Goal: Task Accomplishment & Management: Complete application form

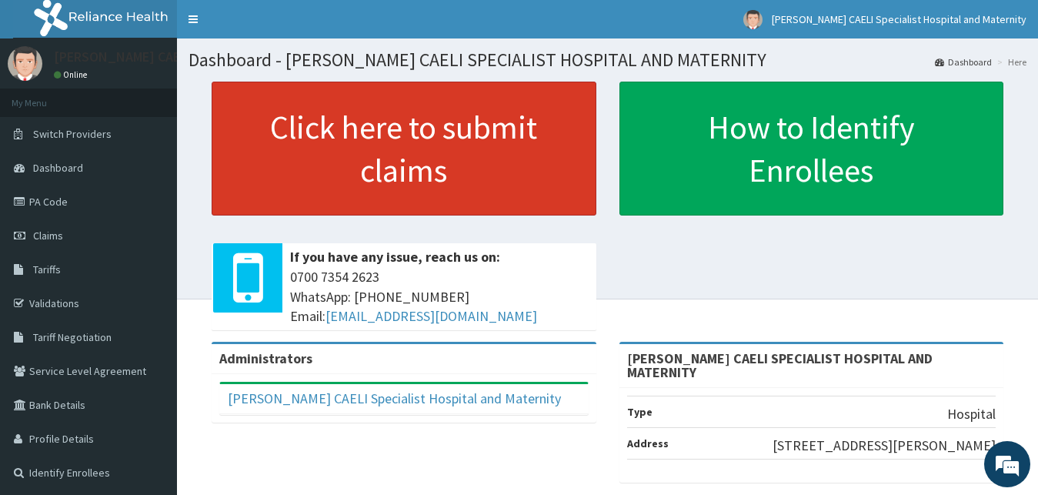
click at [343, 162] on link "Click here to submit claims" at bounding box center [404, 149] width 385 height 134
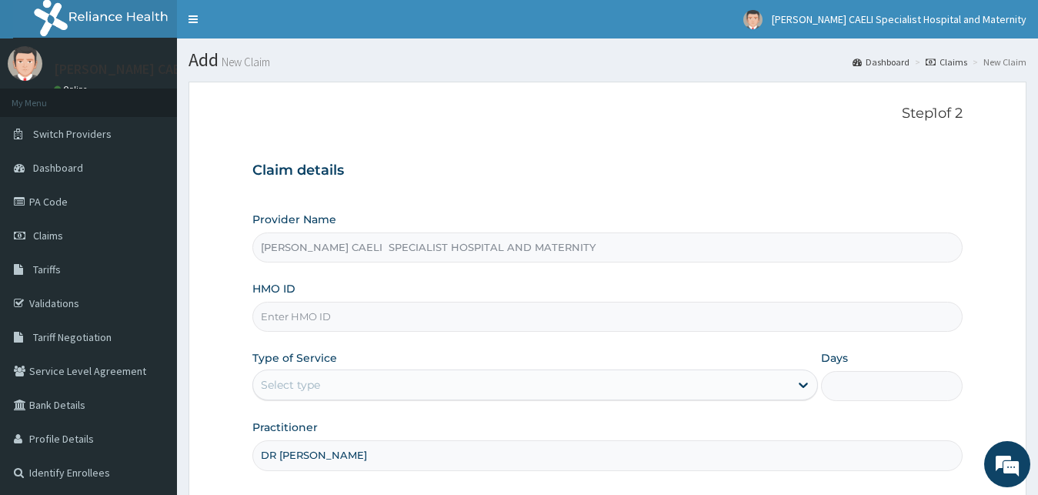
scroll to position [144, 0]
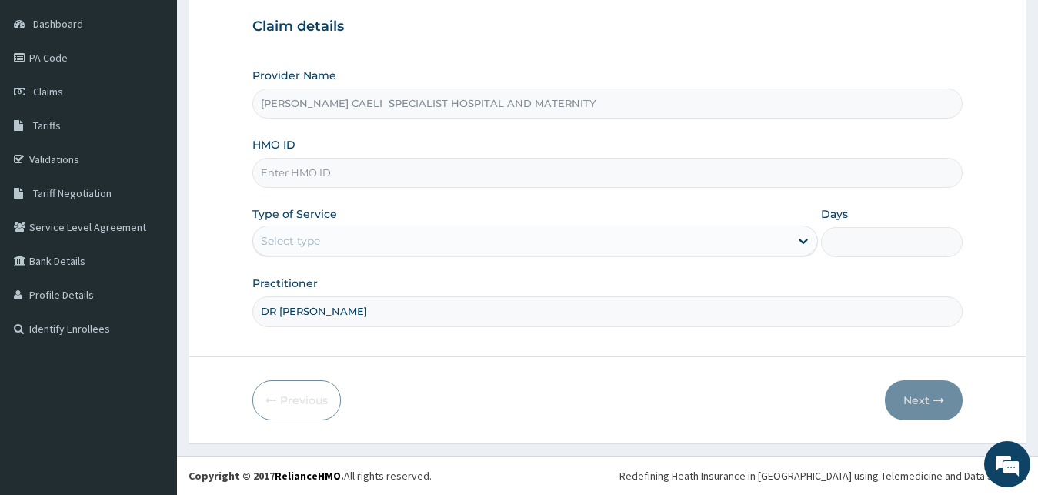
type input "DR UHAMA"
click at [323, 245] on div "Select type" at bounding box center [521, 241] width 537 height 25
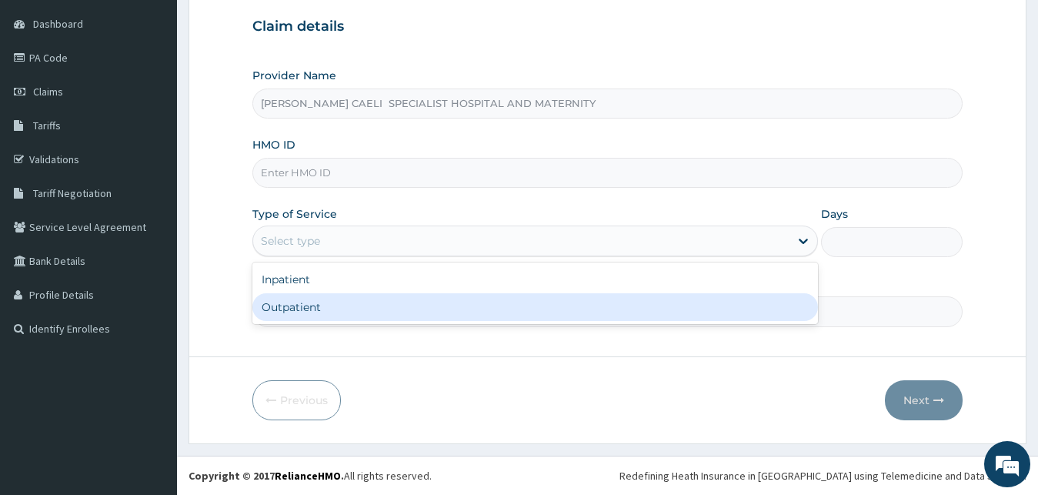
drag, startPoint x: 333, startPoint y: 308, endPoint x: 319, endPoint y: 187, distance: 121.6
click at [333, 303] on div "Outpatient" at bounding box center [535, 307] width 567 height 28
type input "1"
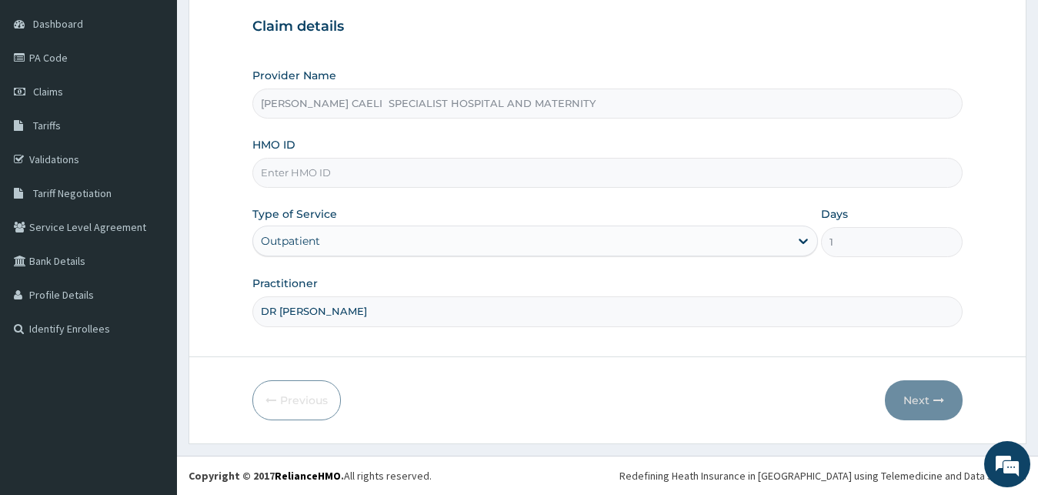
click at [315, 169] on input "HMO ID" at bounding box center [607, 173] width 711 height 30
type input "AEN/10156/C"
click at [912, 415] on button "Next" at bounding box center [924, 400] width 78 height 40
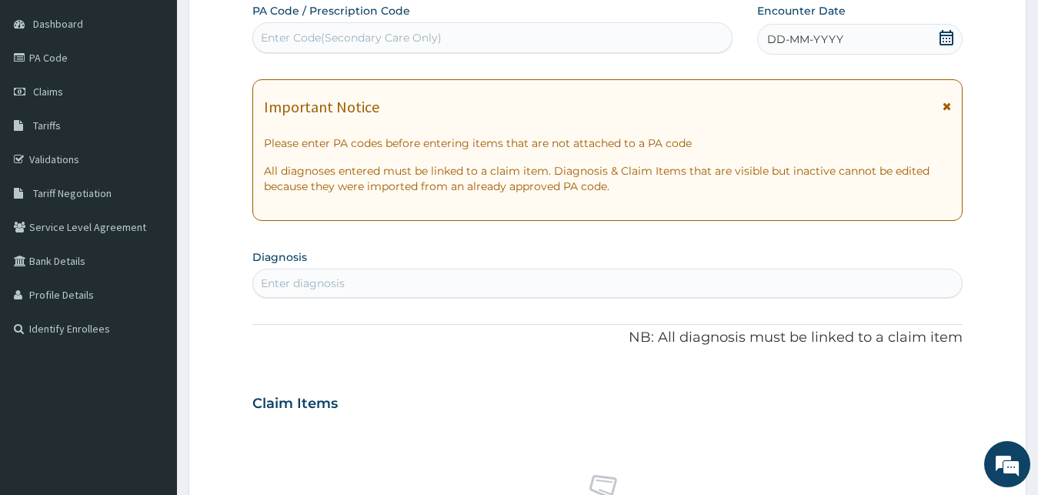
click at [309, 290] on div "Enter diagnosis" at bounding box center [303, 283] width 84 height 15
type input "MALARIA"
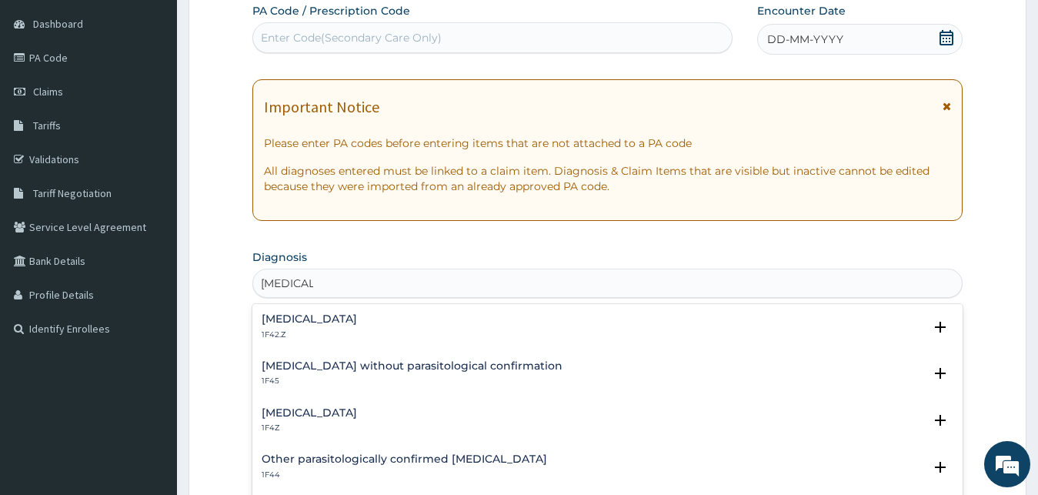
click at [357, 319] on h4 "Plasmodium malariae malaria without complication" at bounding box center [309, 319] width 95 height 12
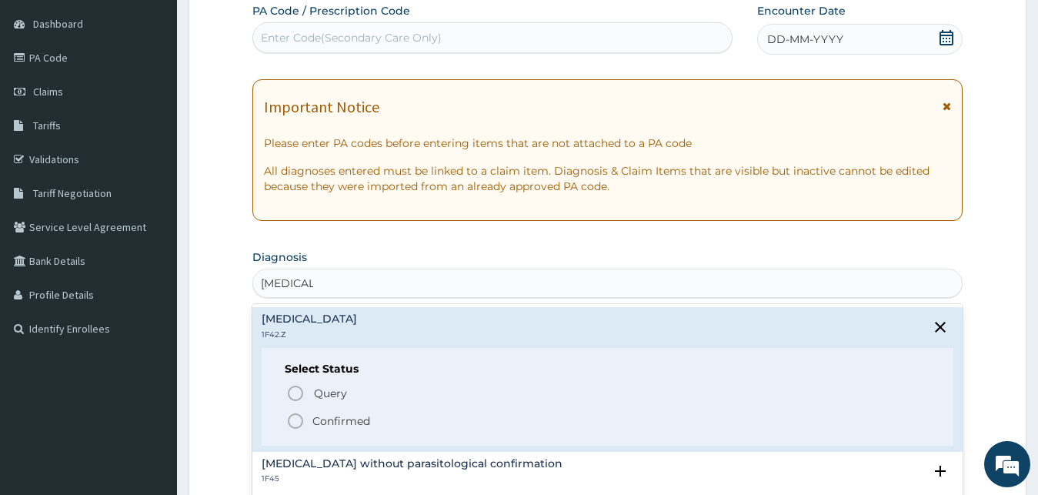
click at [343, 429] on span "Confirmed" at bounding box center [608, 421] width 645 height 18
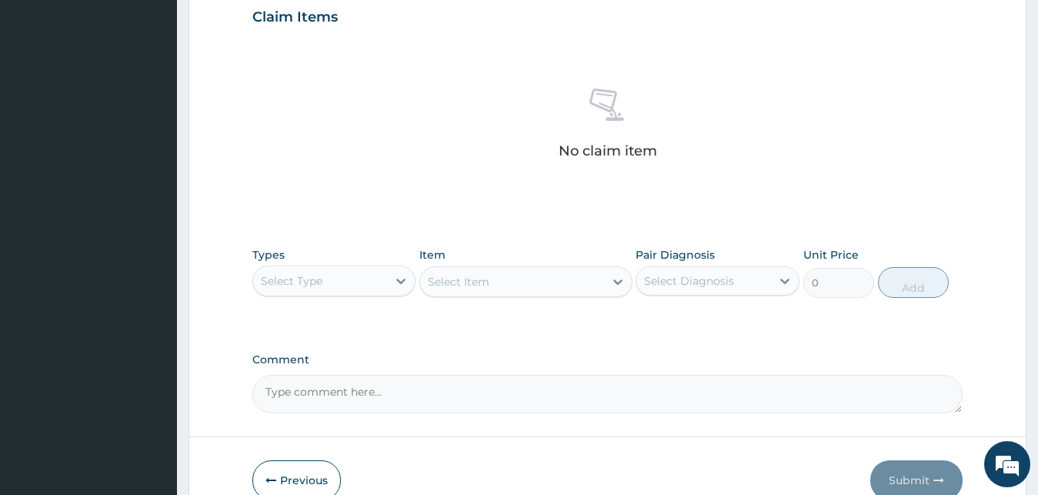
scroll to position [536, 0]
drag, startPoint x: 374, startPoint y: 282, endPoint x: 382, endPoint y: 289, distance: 10.4
click at [378, 287] on div "Select Type" at bounding box center [320, 279] width 135 height 25
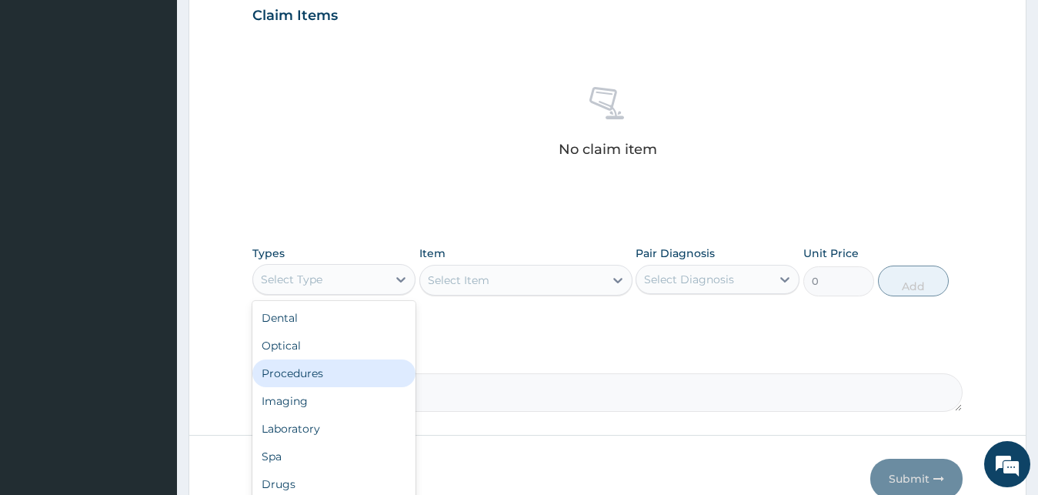
scroll to position [52, 0]
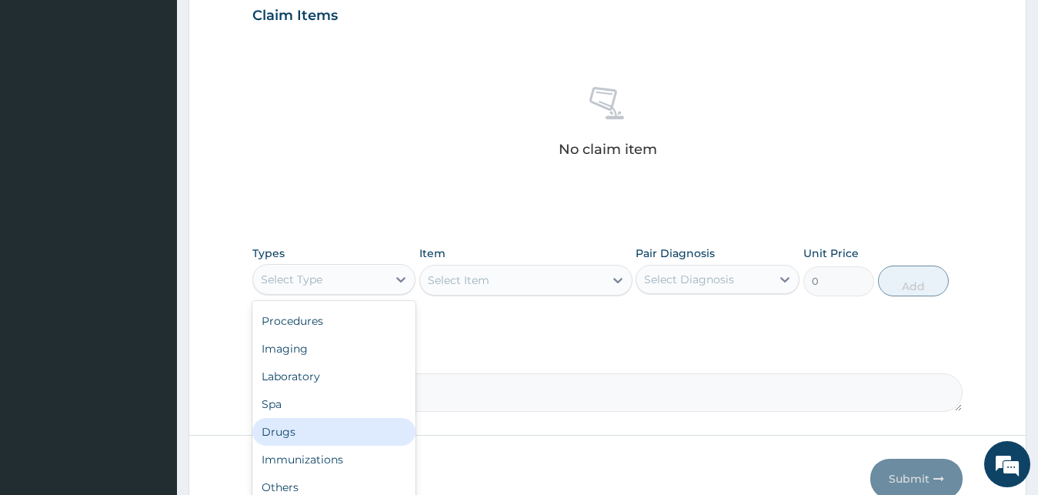
drag, startPoint x: 319, startPoint y: 438, endPoint x: 385, endPoint y: 399, distance: 76.6
click at [319, 439] on div "Drugs" at bounding box center [334, 432] width 164 height 28
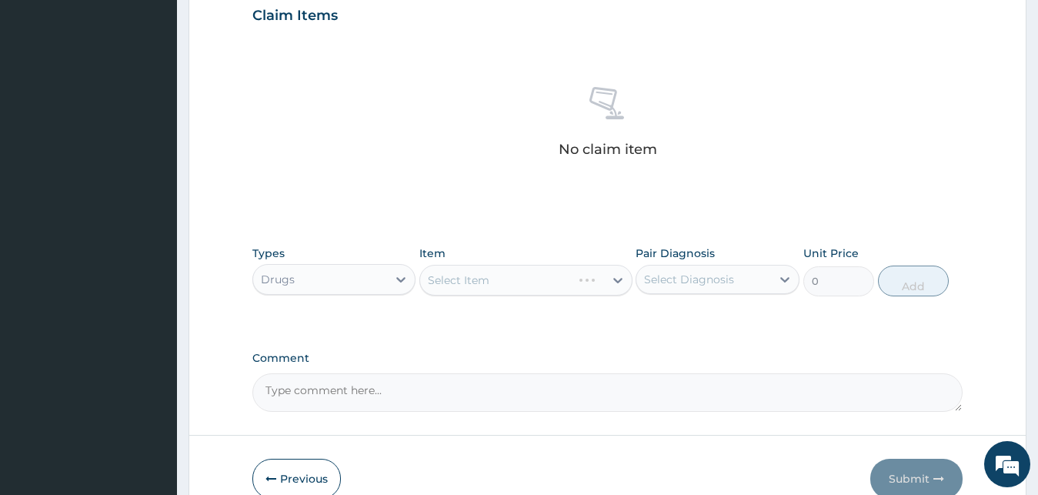
click at [731, 292] on div "Select Diagnosis" at bounding box center [718, 279] width 164 height 29
drag, startPoint x: 704, startPoint y: 333, endPoint x: 495, endPoint y: 276, distance: 216.8
click at [697, 325] on label "Plasmodium malariae malaria without complication" at bounding box center [708, 316] width 95 height 15
checkbox input "true"
click at [491, 274] on div "Select Item" at bounding box center [525, 280] width 213 height 31
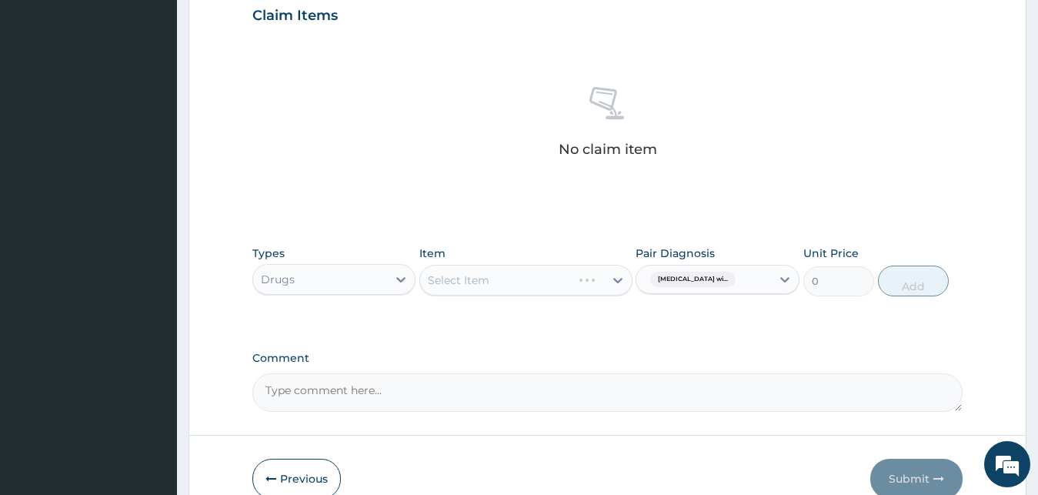
click at [490, 273] on div "Select Item" at bounding box center [525, 280] width 213 height 31
click at [490, 273] on div "Select Item" at bounding box center [512, 280] width 184 height 25
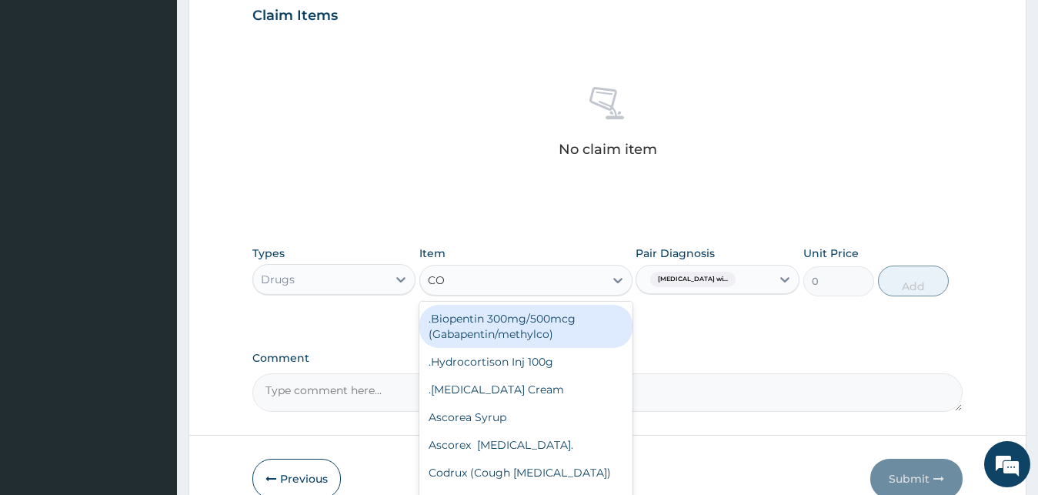
type input "C"
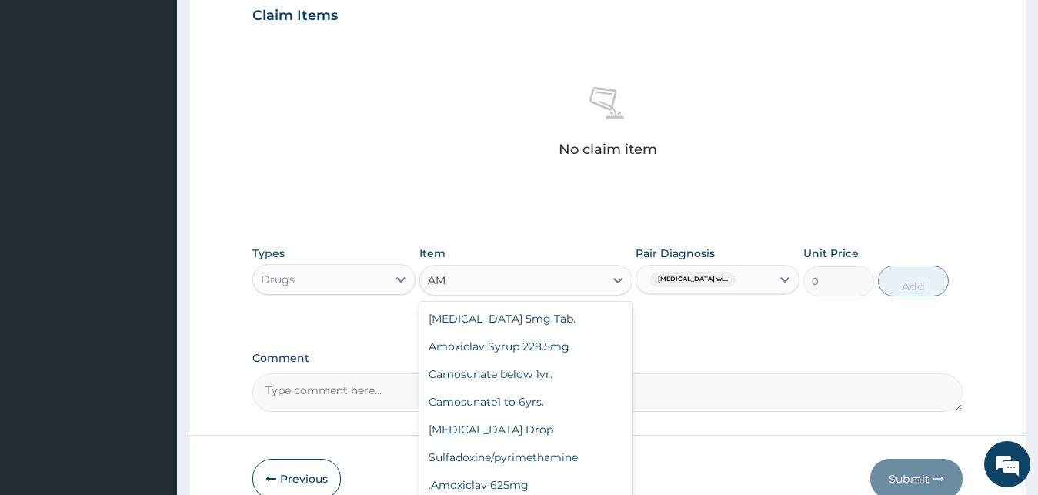
type input "A"
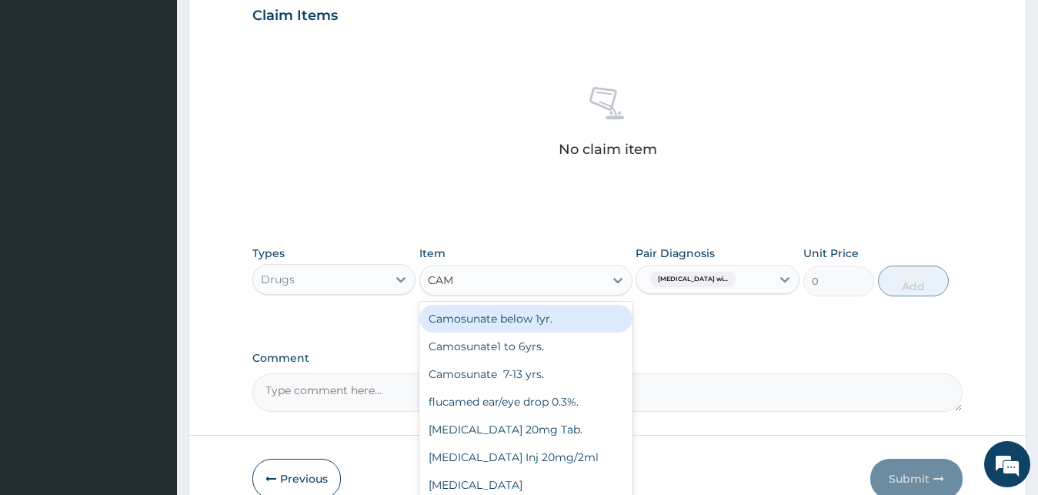
type input "CAMO"
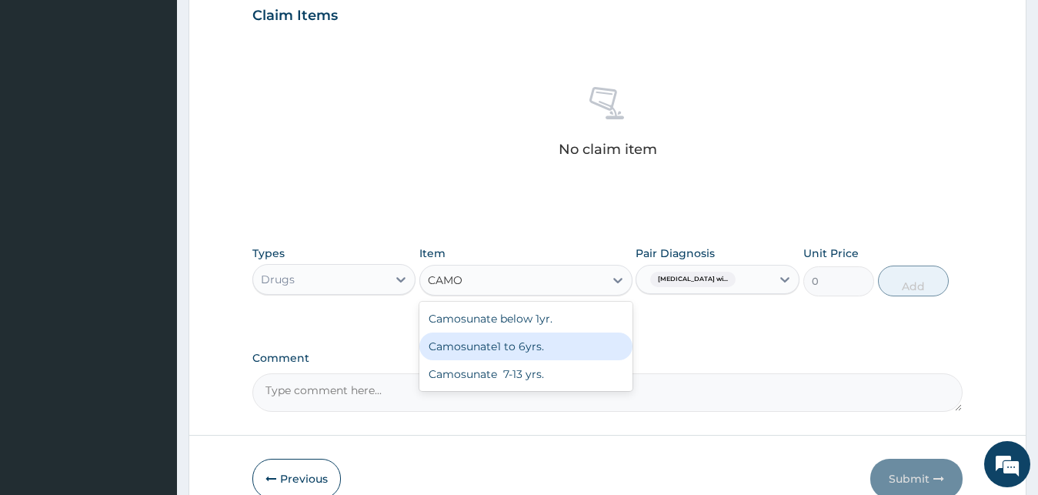
click at [530, 353] on div "Camosunate1 to 6yrs." at bounding box center [525, 347] width 213 height 28
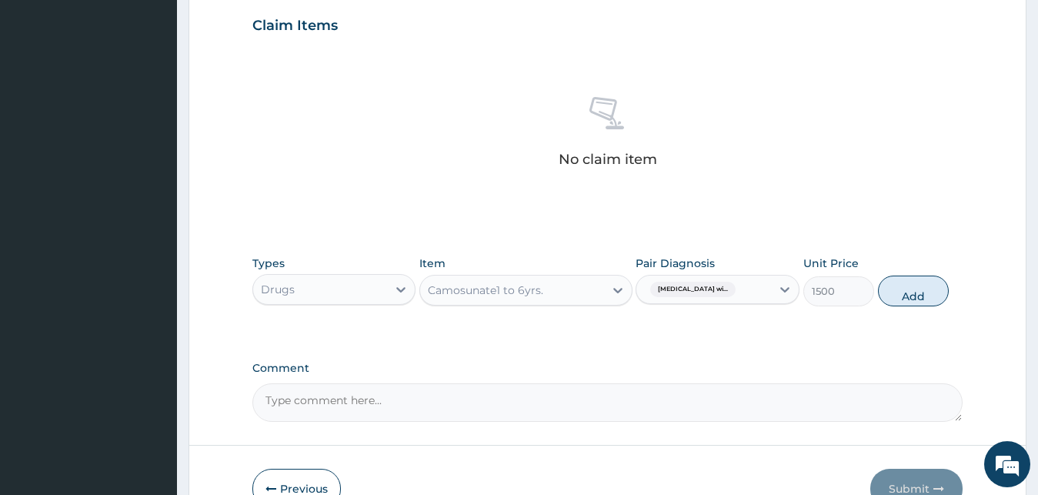
scroll to position [615, 0]
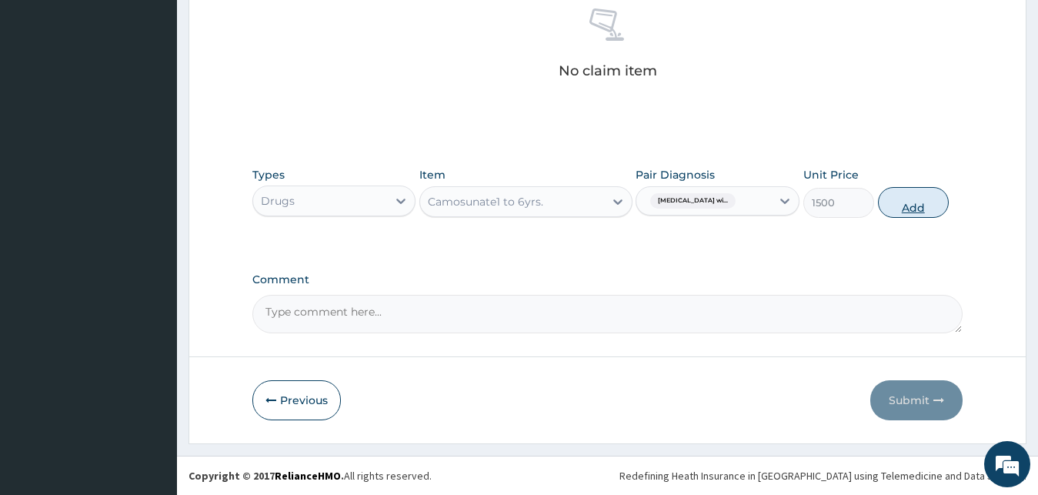
click at [907, 196] on button "Add" at bounding box center [913, 202] width 71 height 31
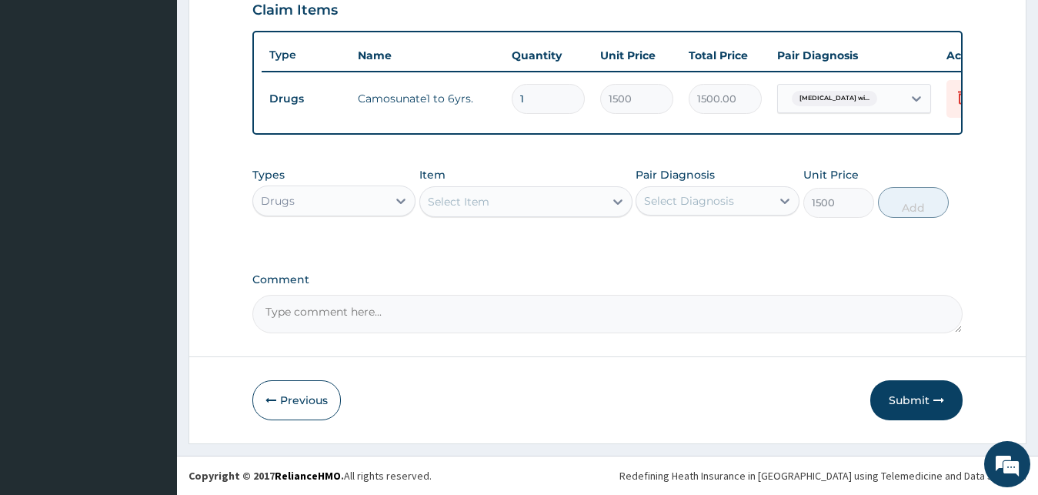
type input "0"
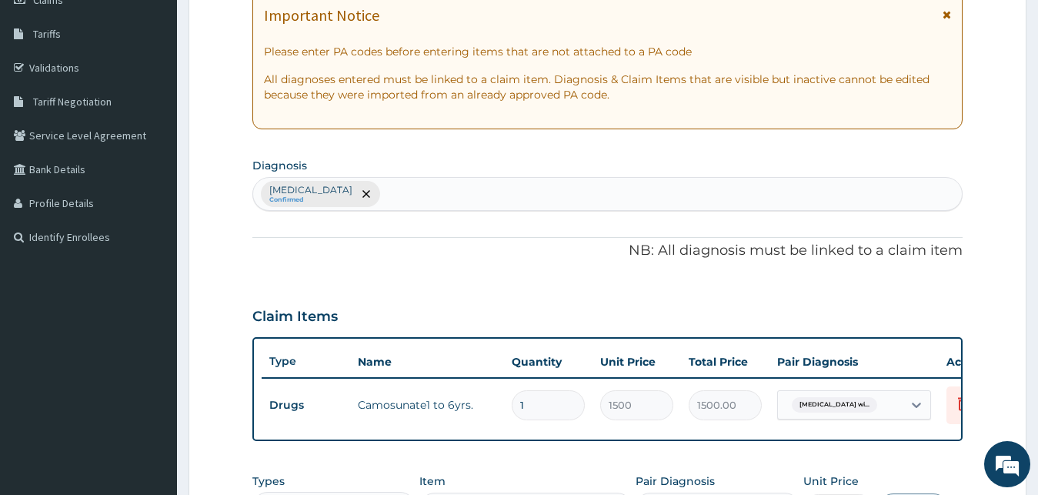
scroll to position [157, 0]
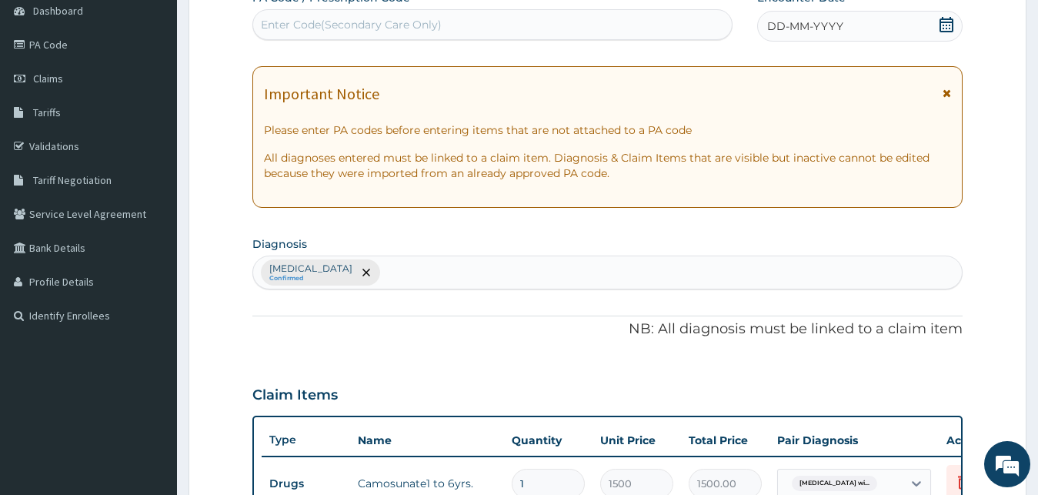
click at [341, 24] on div "Enter Code(Secondary Care Only)" at bounding box center [351, 24] width 181 height 15
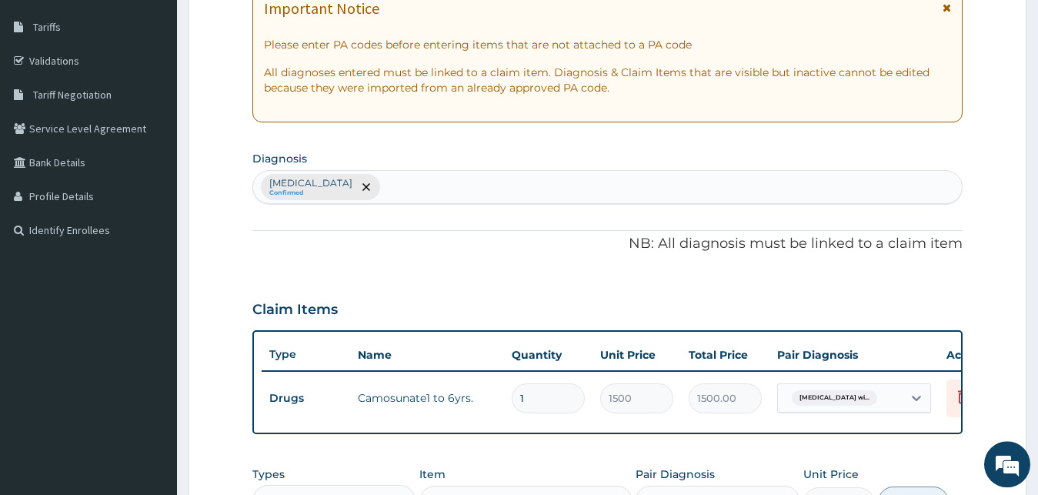
scroll to position [471, 0]
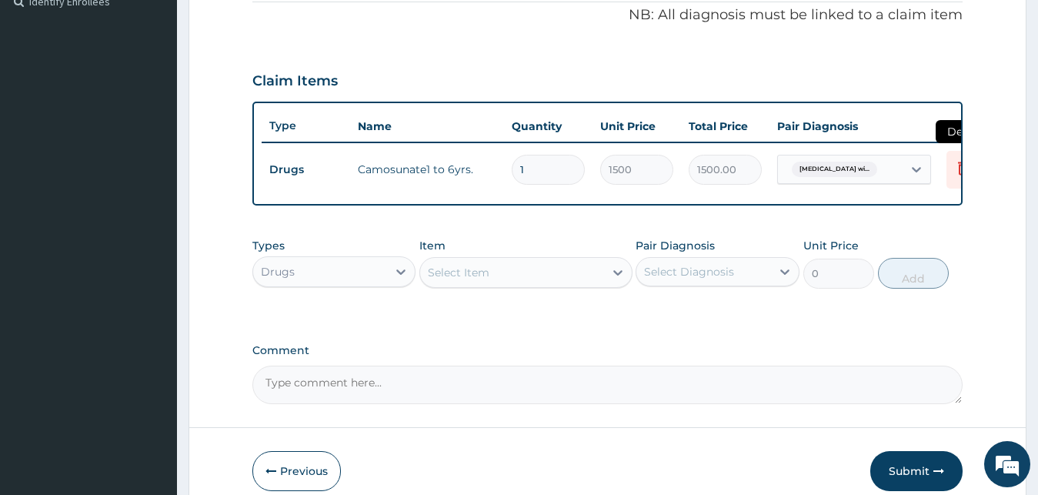
click at [959, 164] on icon at bounding box center [963, 168] width 18 height 18
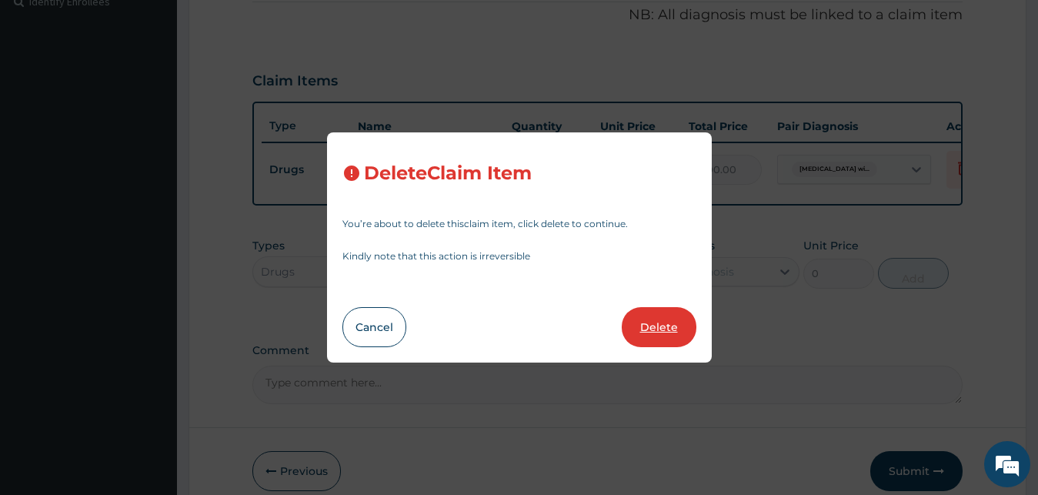
click at [643, 328] on button "Delete" at bounding box center [659, 327] width 75 height 40
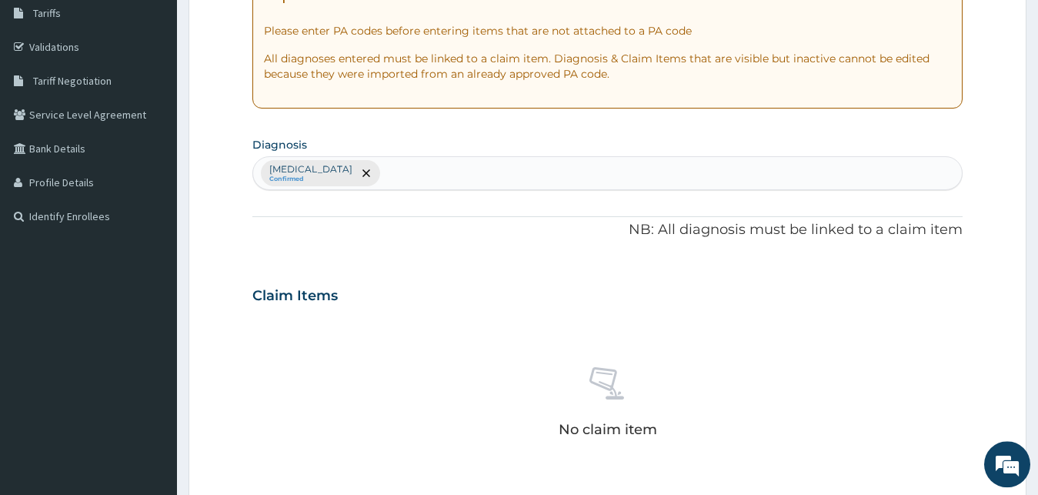
scroll to position [157, 0]
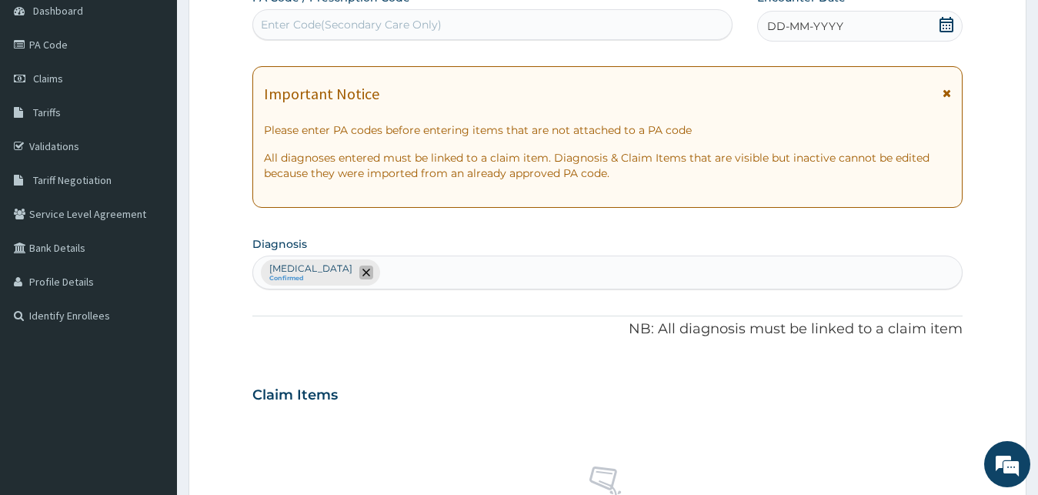
click at [370, 269] on icon "remove selection option" at bounding box center [367, 273] width 8 height 8
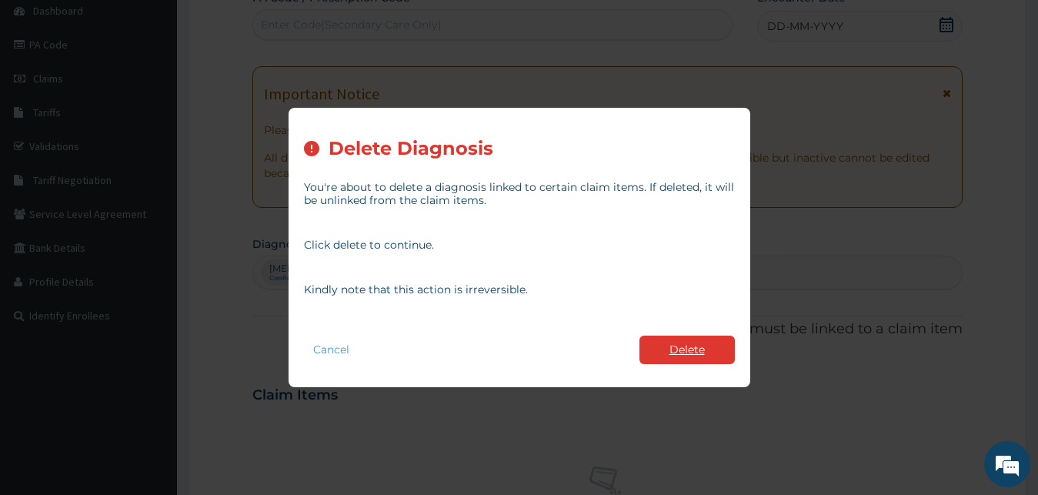
click at [667, 349] on button "Delete" at bounding box center [687, 350] width 95 height 28
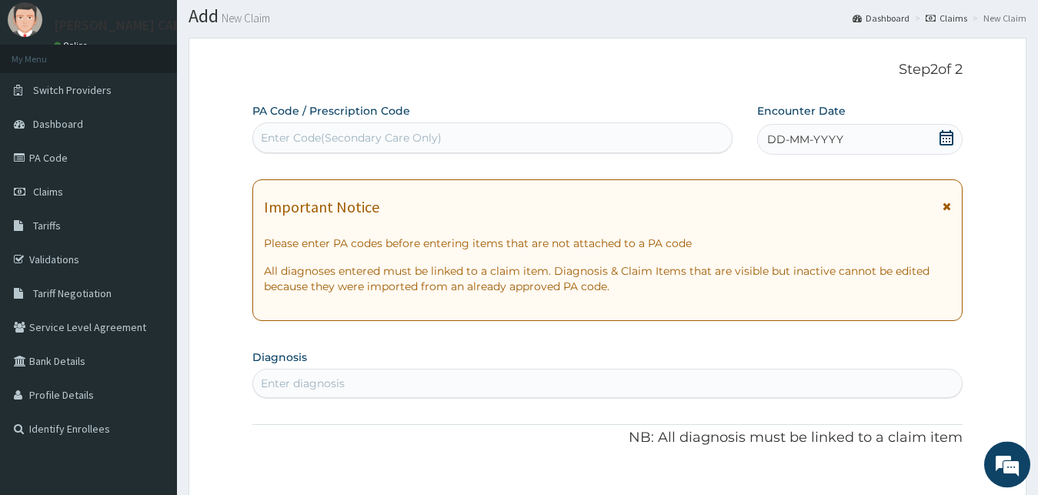
scroll to position [0, 0]
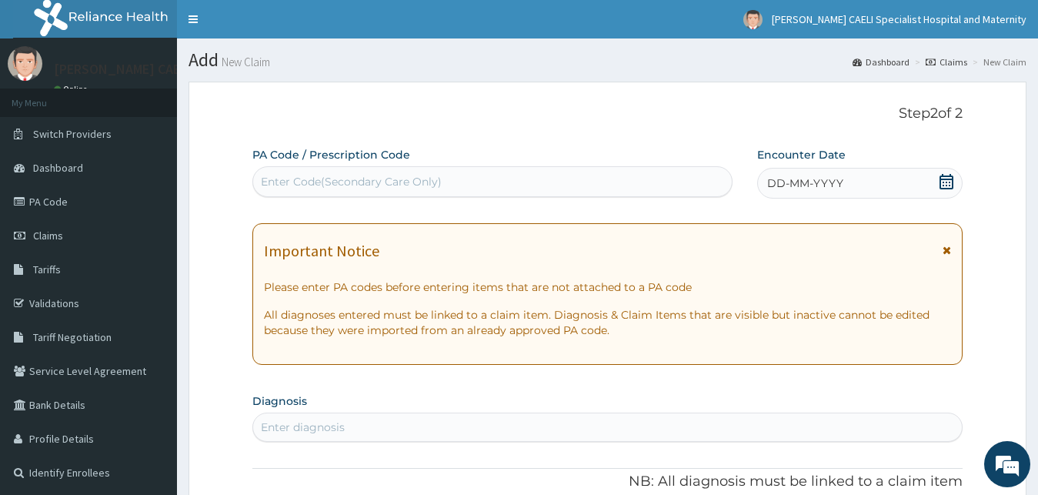
click at [349, 189] on div "Enter Code(Secondary Care Only)" at bounding box center [351, 181] width 181 height 15
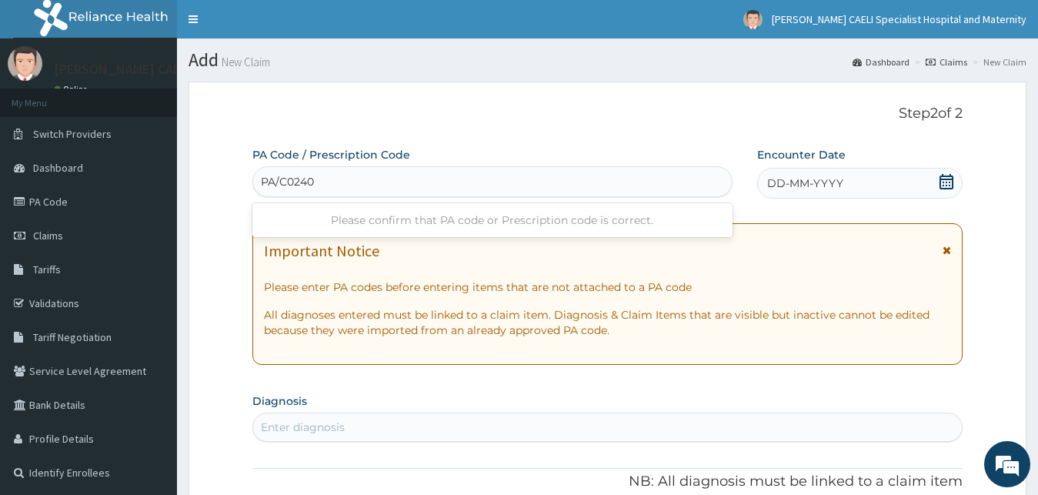
type input "PA/C02407"
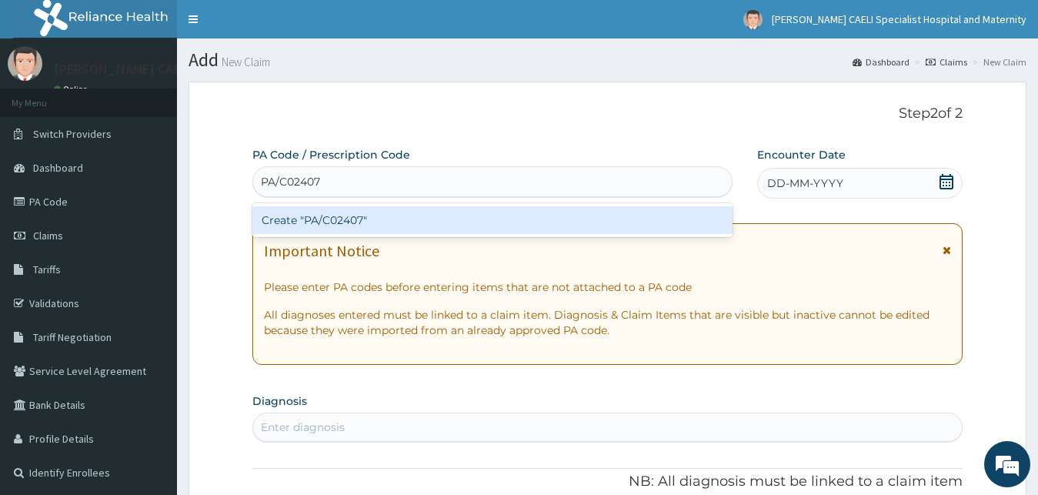
click at [371, 210] on div "Create "PA/C02407"" at bounding box center [492, 220] width 480 height 28
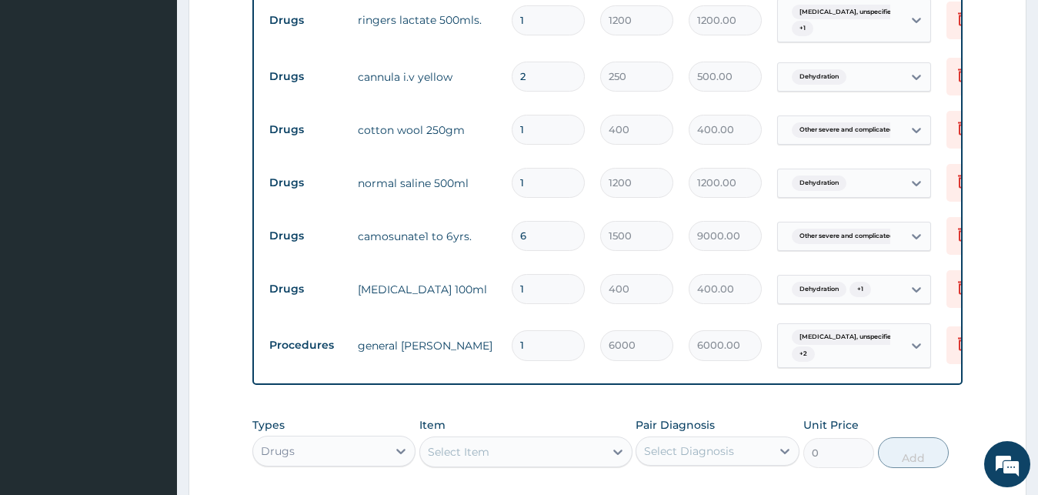
scroll to position [643, 0]
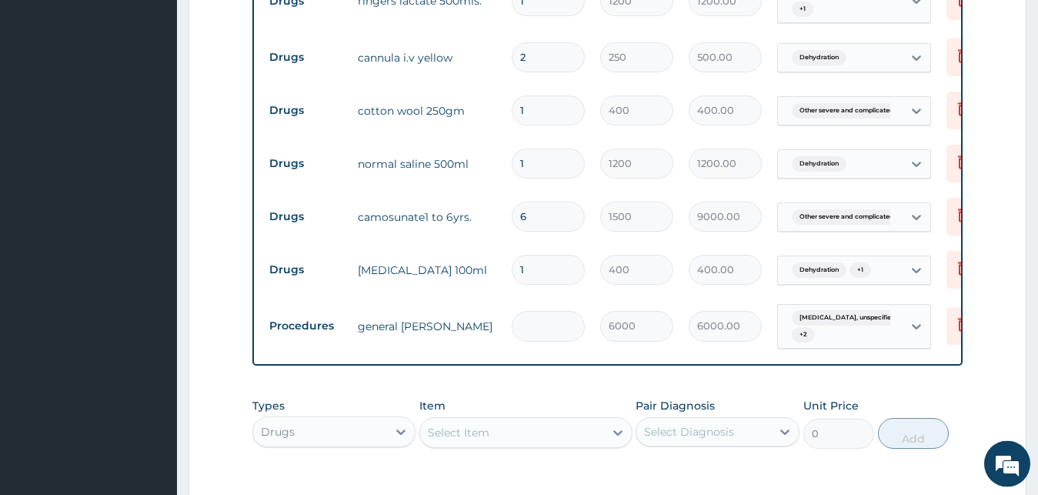
type input "0.00"
type input "1"
type input "6000.00"
click at [536, 215] on input "6" at bounding box center [548, 217] width 73 height 30
type input "0.00"
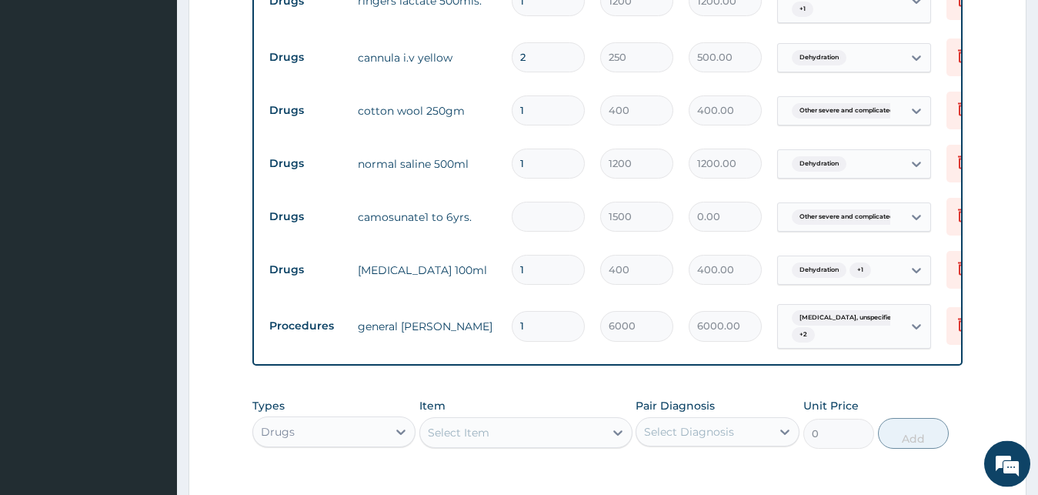
type input "1"
type input "1500.00"
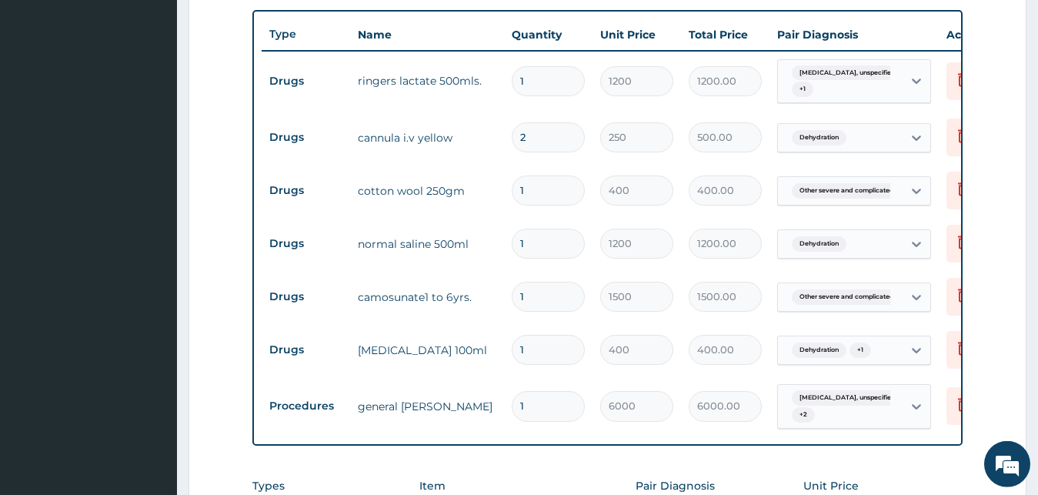
scroll to position [564, 0]
type input "1"
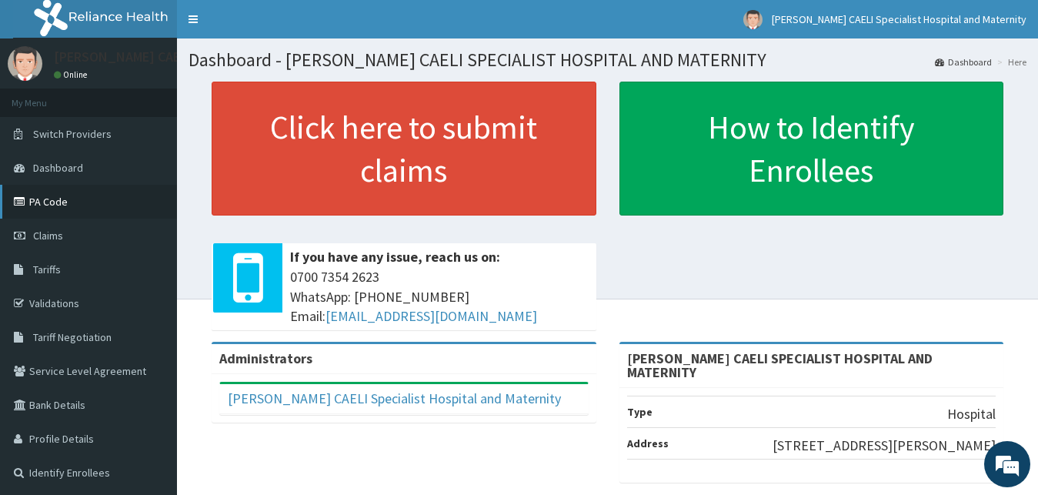
click at [58, 199] on link "PA Code" at bounding box center [88, 202] width 177 height 34
